Goal: Information Seeking & Learning: Learn about a topic

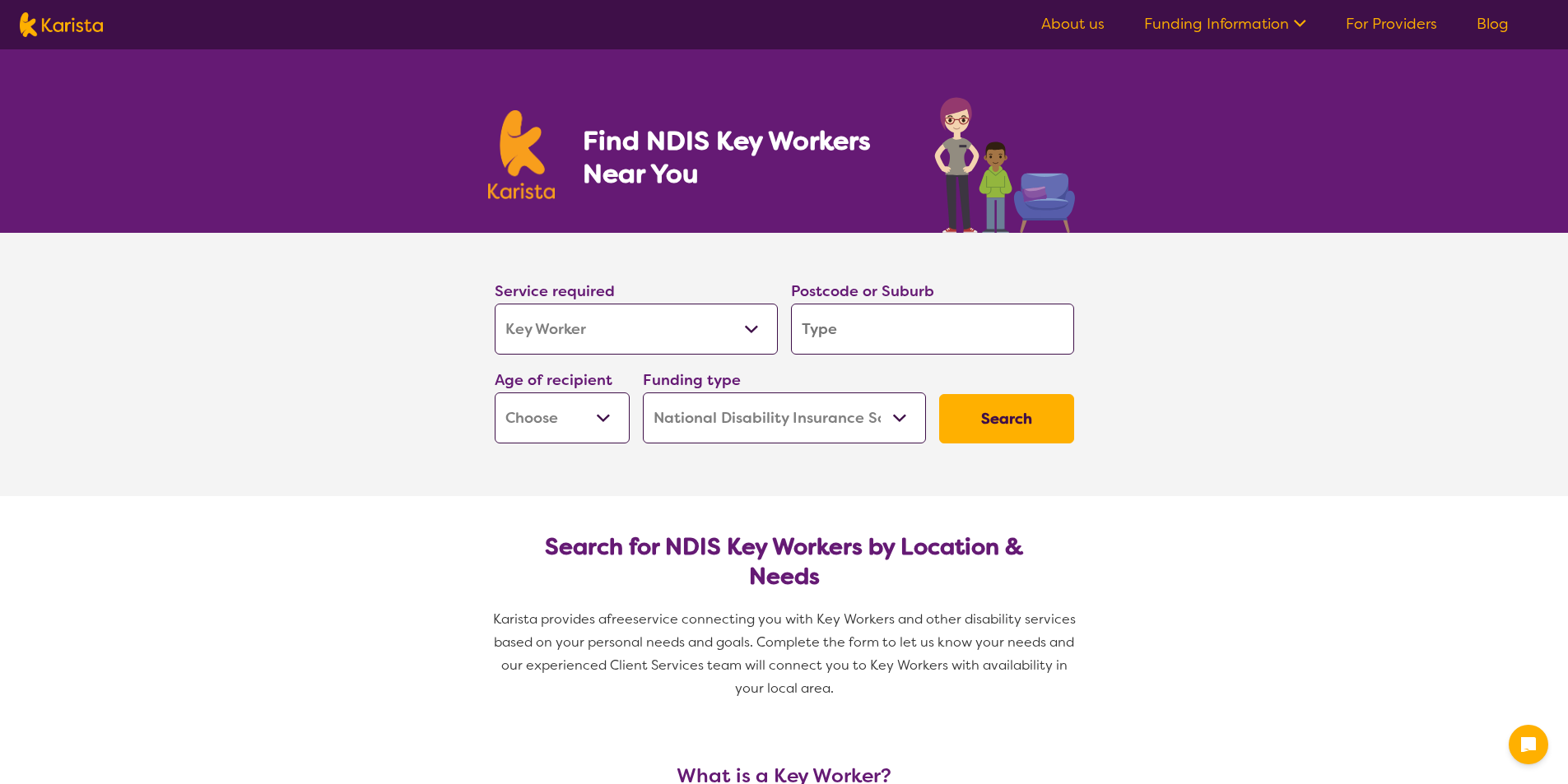
select select "Key Worker"
select select "NDIS"
select select "Key Worker"
select select "NDIS"
click at [642, 323] on select "Allied Health Assistant Assessment (ADHD or Autism) Behaviour support Counselli…" at bounding box center [636, 329] width 283 height 51
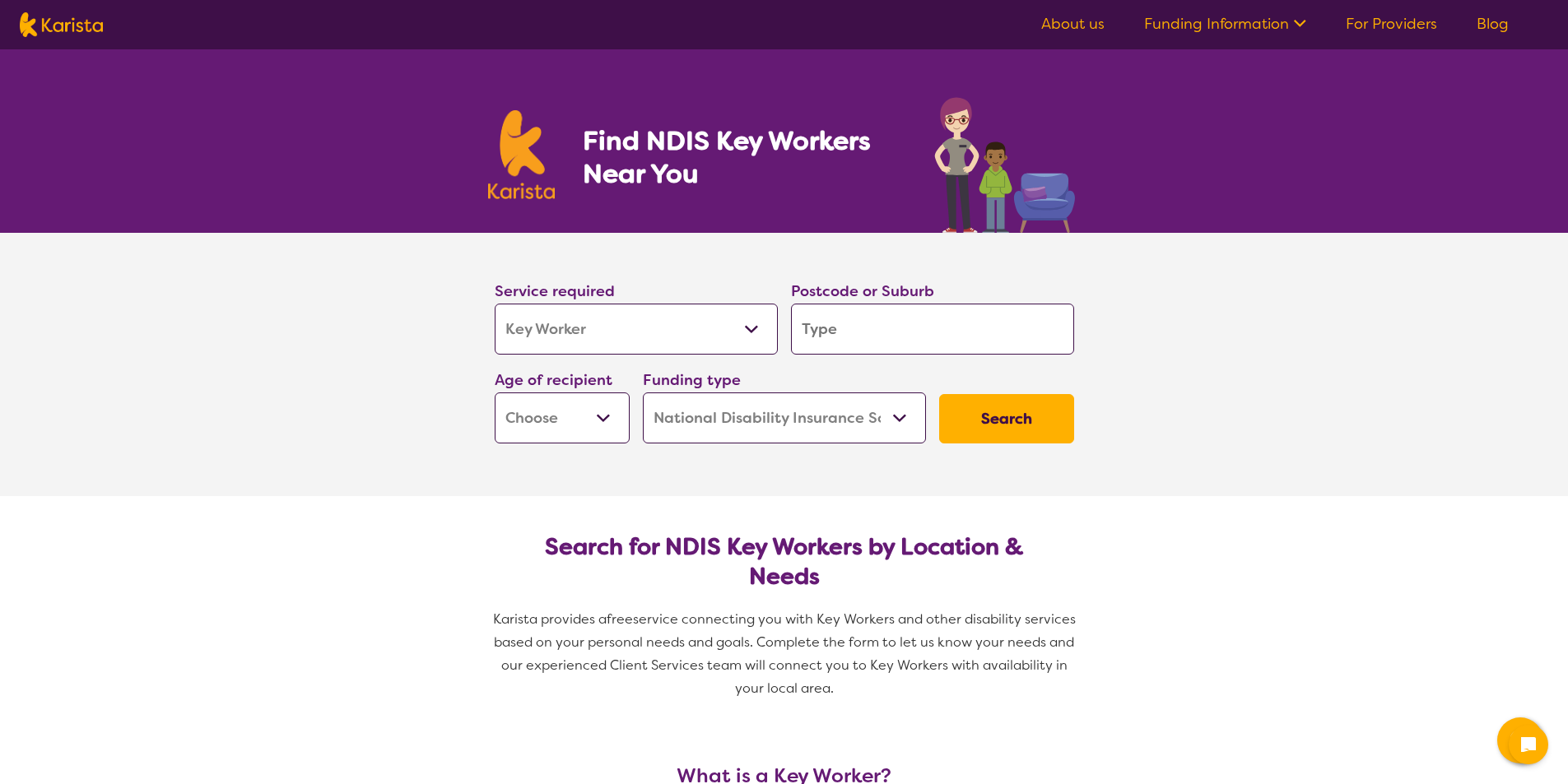
click at [834, 323] on input "search" at bounding box center [932, 329] width 283 height 51
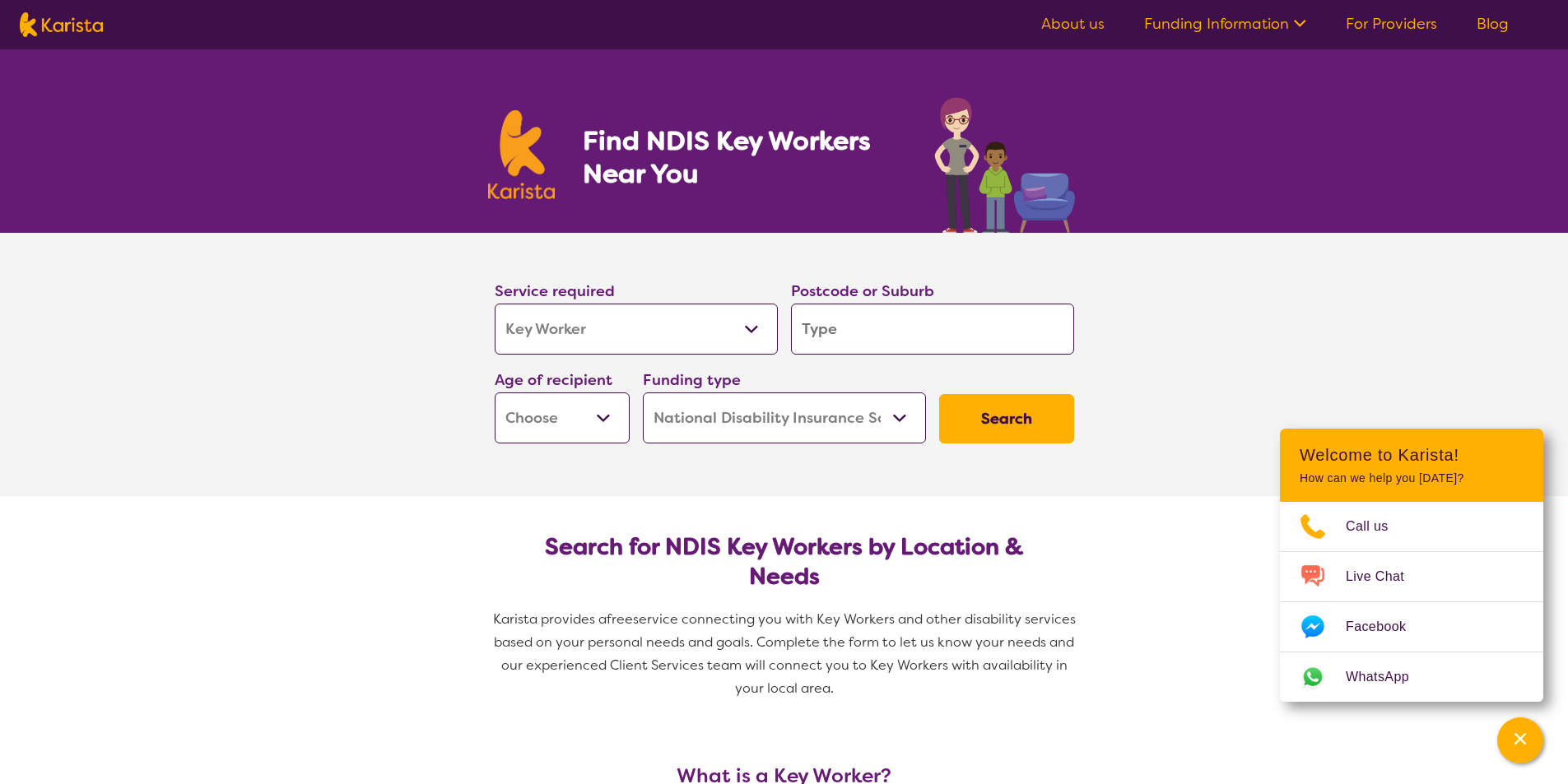
type input "b"
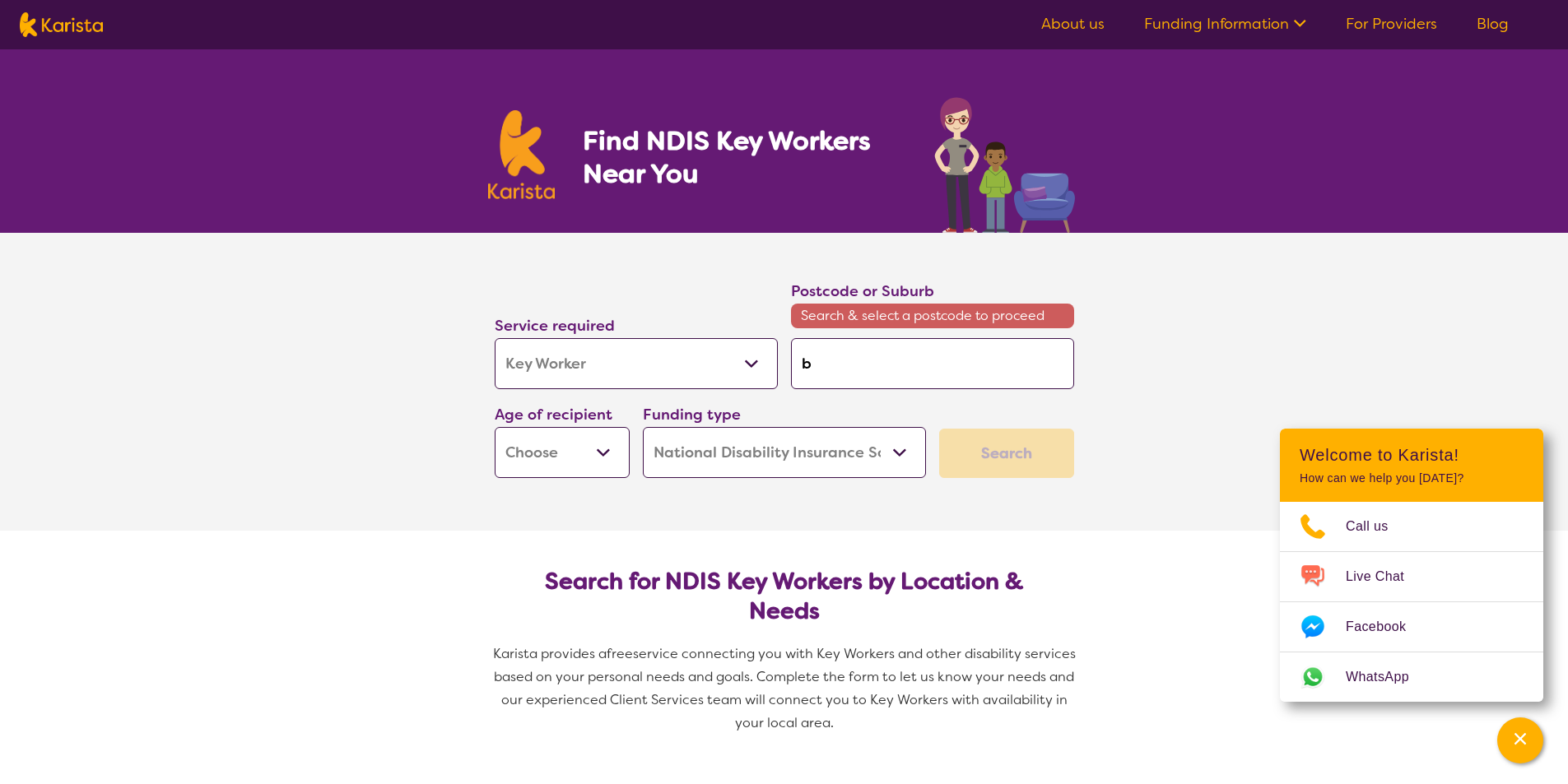
type input "be"
type input "bev"
type input "beve"
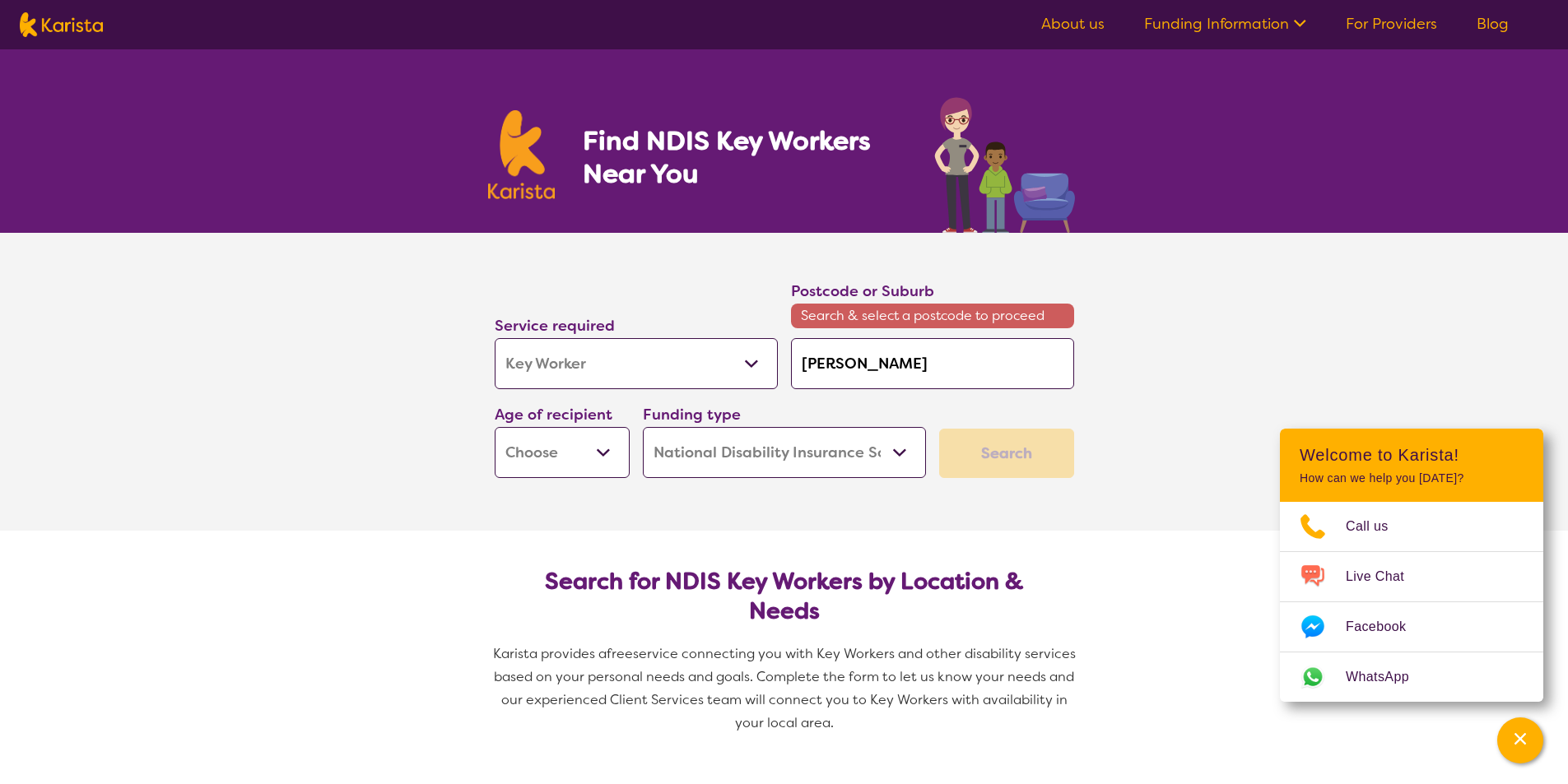
type input "beve"
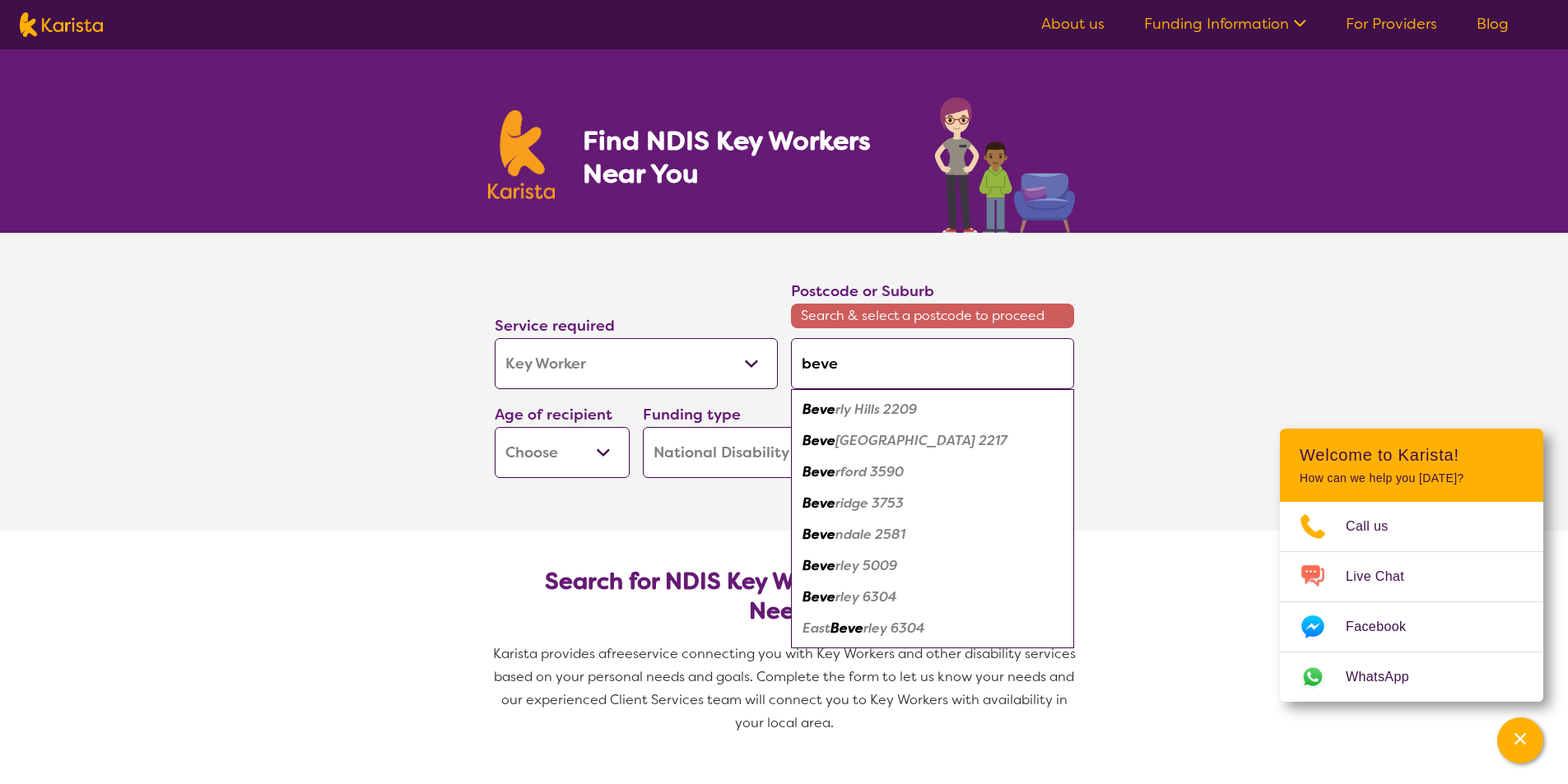
type input "2209"
click at [939, 429] on button "Search" at bounding box center [1007, 453] width 135 height 49
type input "2209"
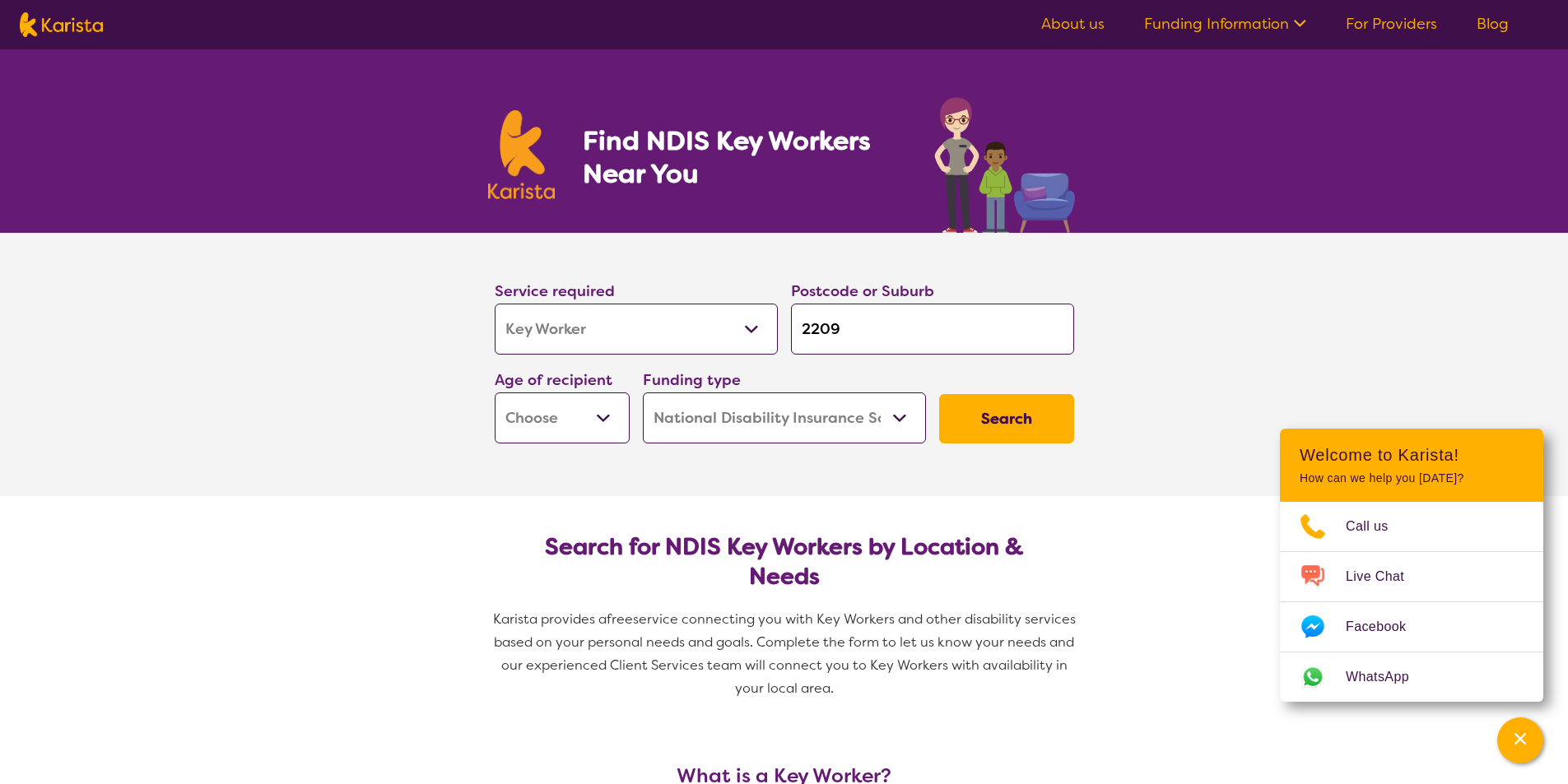
select select "EC"
click at [494, 392] on select "Early Childhood - 0 to 9 Child - 10 to 11 Adolescent - 12 to 17 Adult - 18 to 6…" at bounding box center [561, 417] width 135 height 51
select select "EC"
click at [643, 392] on select "Home Care Package (HCP) National Disability Insurance Scheme (NDIS) I don't know" at bounding box center [784, 417] width 283 height 51
click button "Search" at bounding box center [1007, 418] width 135 height 49
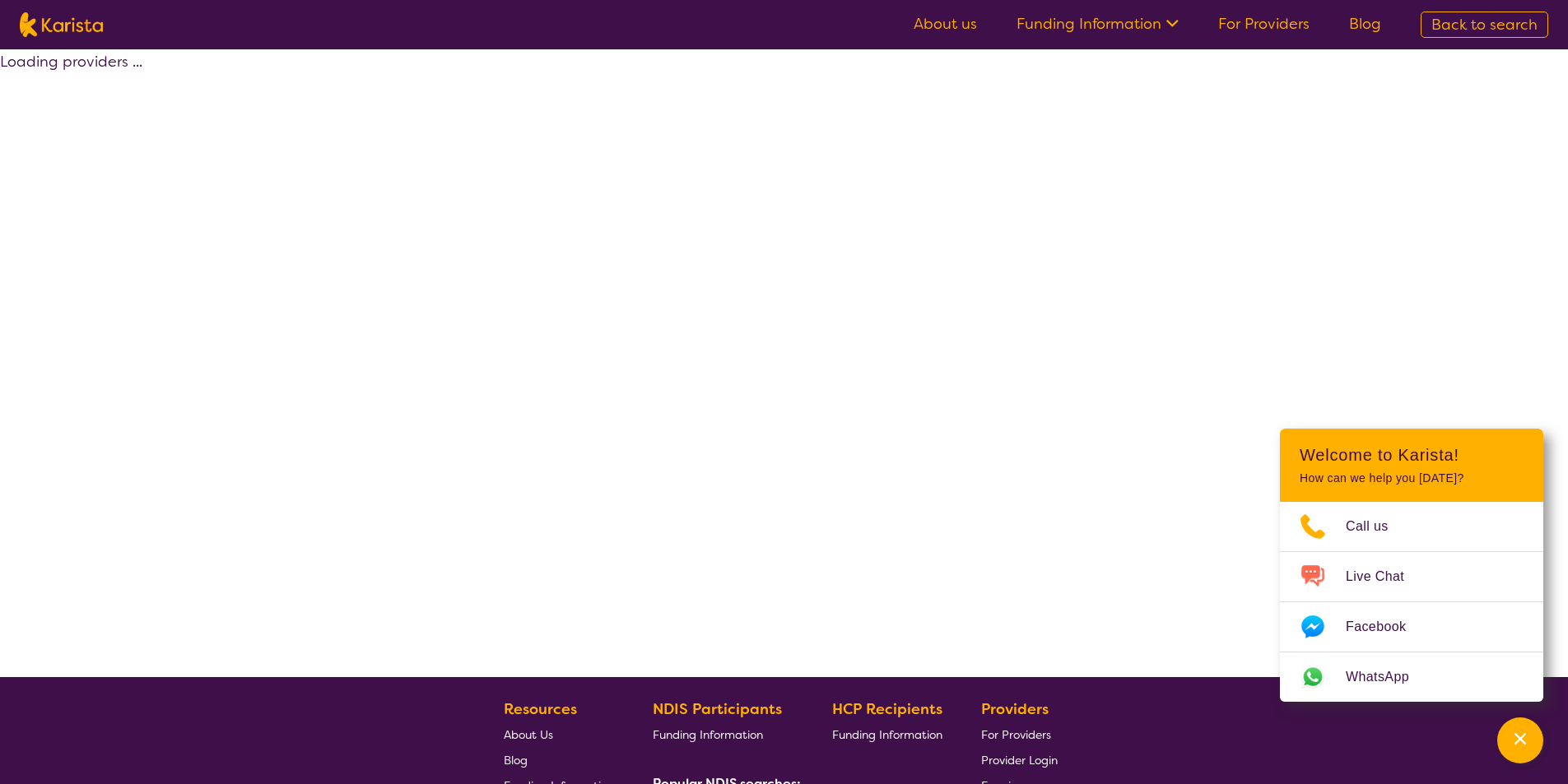
select select "by_score"
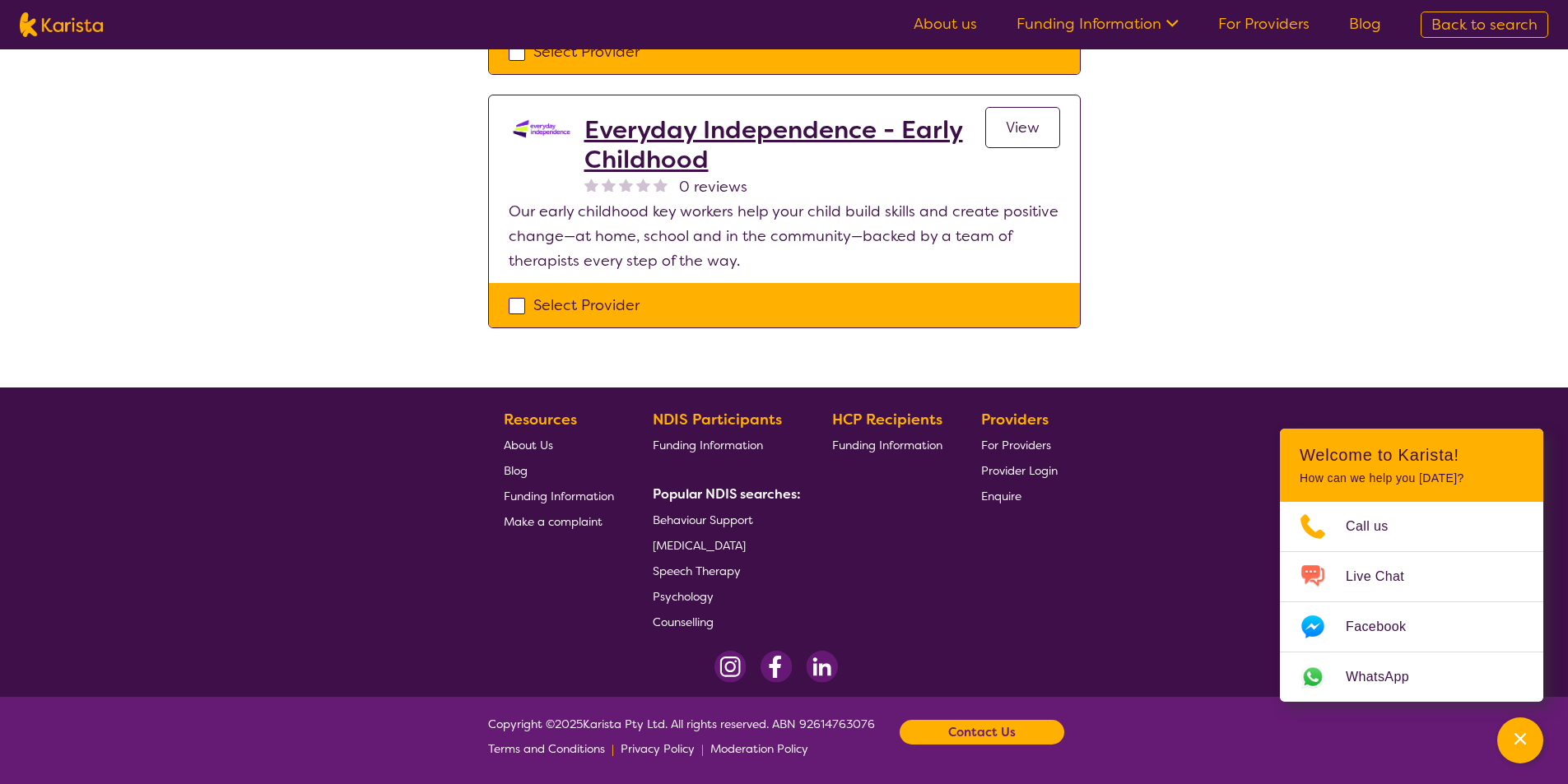
scroll to position [81, 0]
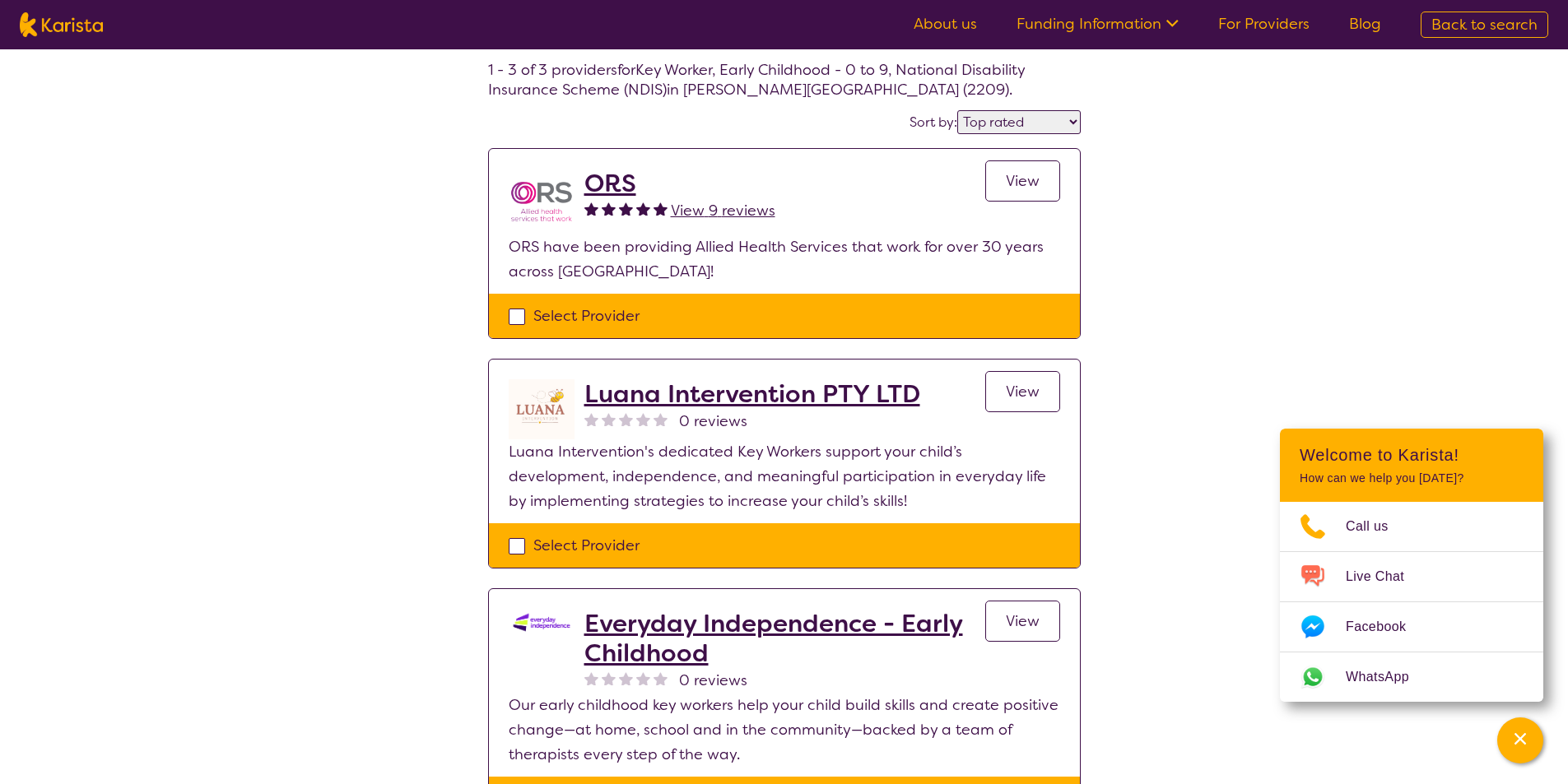
click at [625, 179] on h2 "ORS" at bounding box center [679, 184] width 191 height 29
click at [731, 402] on h2 "Luana Intervention PTY LTD" at bounding box center [751, 394] width 336 height 29
click at [678, 643] on h2 "Everyday Independence - Early Childhood" at bounding box center [784, 638] width 401 height 60
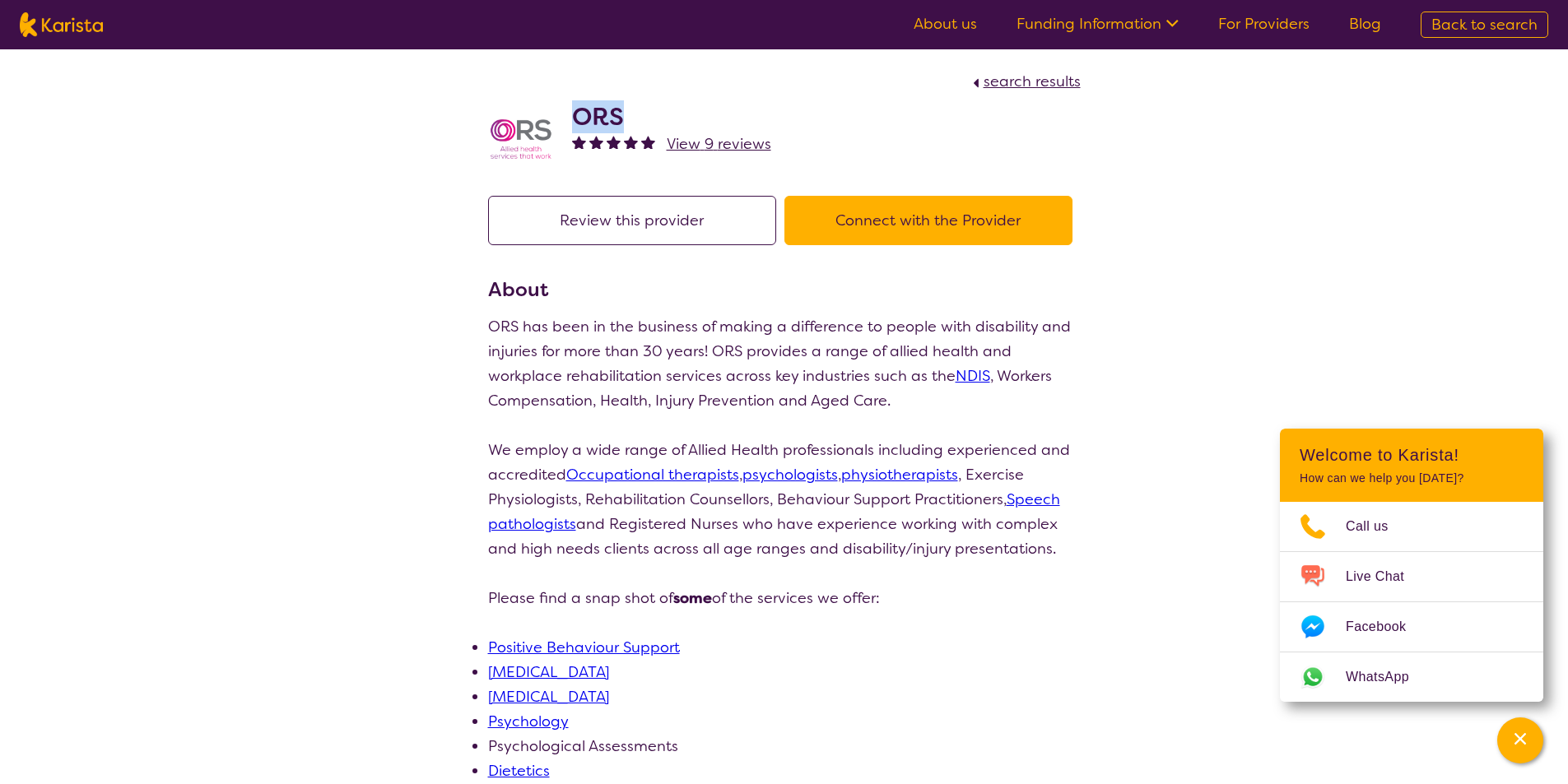
drag, startPoint x: 629, startPoint y: 122, endPoint x: 580, endPoint y: 121, distance: 49.0
click at [580, 121] on h2 "ORS" at bounding box center [671, 116] width 199 height 29
copy h2 "ORS"
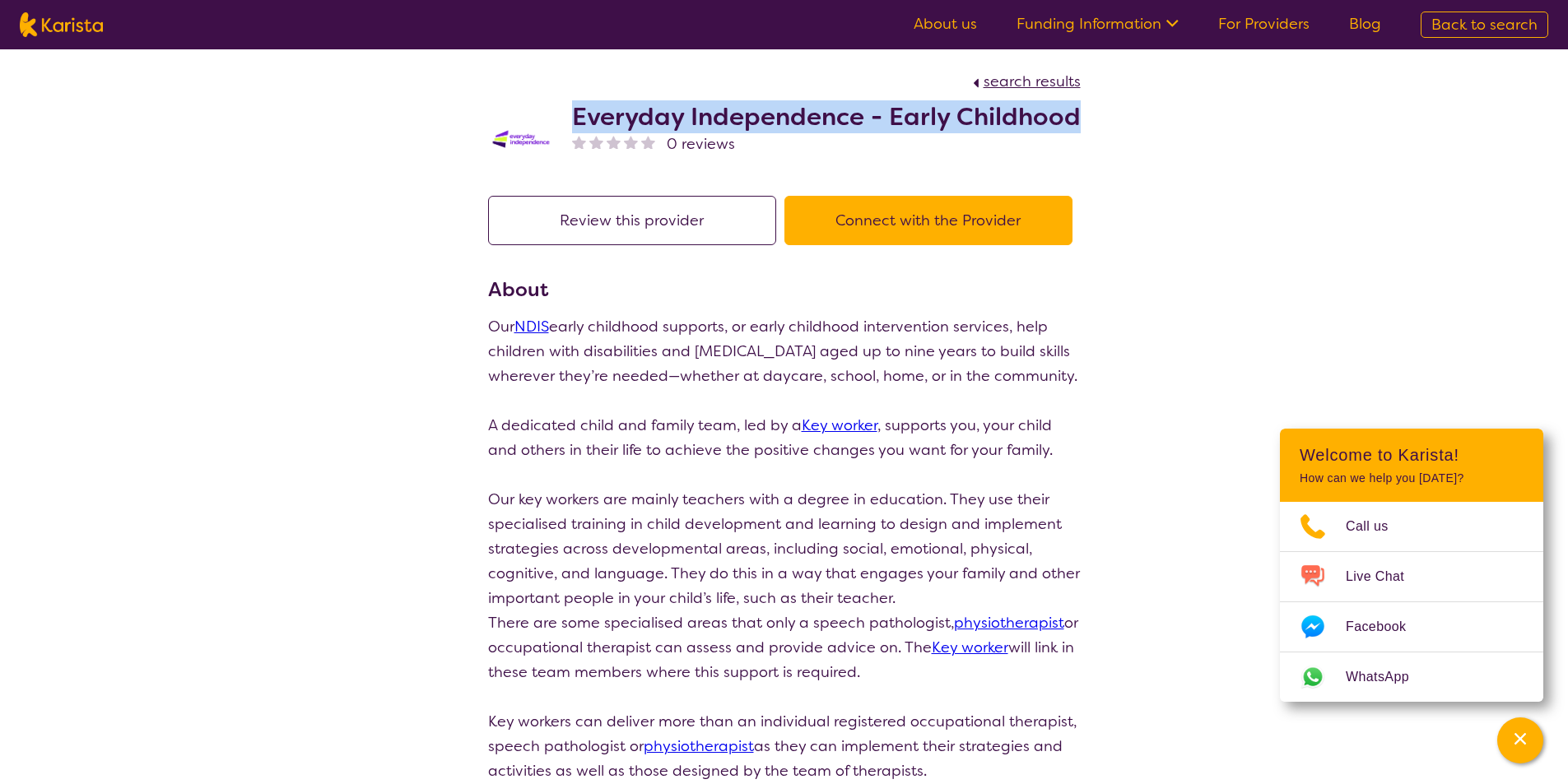
drag, startPoint x: 573, startPoint y: 116, endPoint x: 1080, endPoint y: 119, distance: 507.0
click at [1080, 119] on div "Everyday Independence - Early Childhood 0 reviews" at bounding box center [784, 135] width 593 height 82
copy h2 "Everyday Independence - Early Childhood"
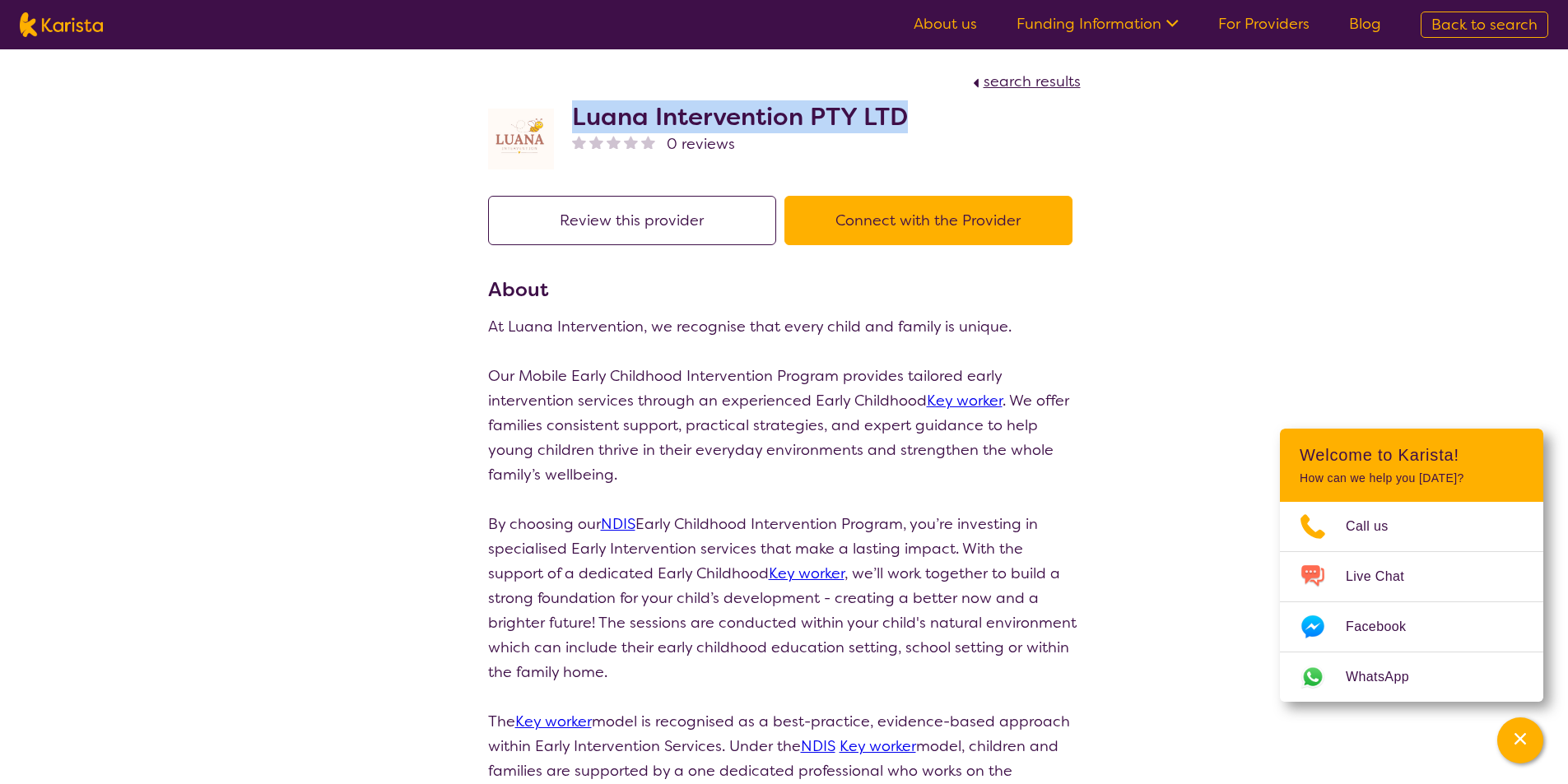
drag, startPoint x: 695, startPoint y: 118, endPoint x: 563, endPoint y: 128, distance: 132.4
click at [563, 128] on div "Luana Intervention PTY LTD 0 reviews" at bounding box center [784, 135] width 593 height 82
